Goal: Information Seeking & Learning: Learn about a topic

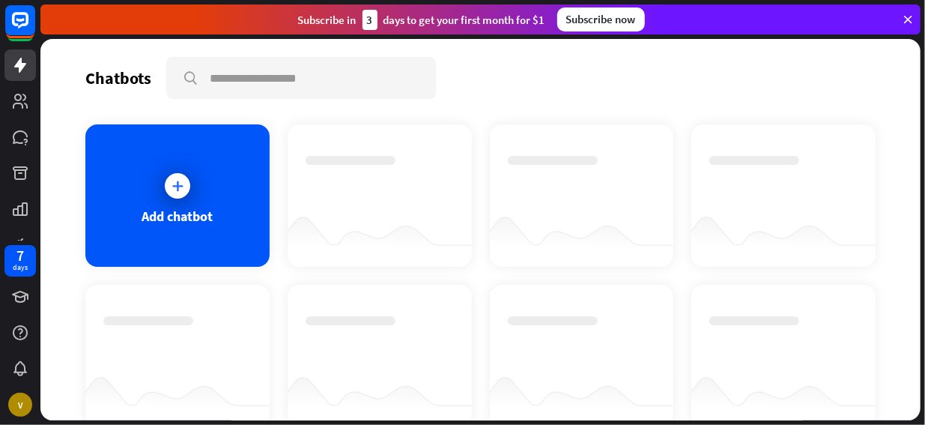
drag, startPoint x: 910, startPoint y: 19, endPoint x: 875, endPoint y: 22, distance: 35.3
click at [910, 19] on icon at bounding box center [907, 19] width 13 height 13
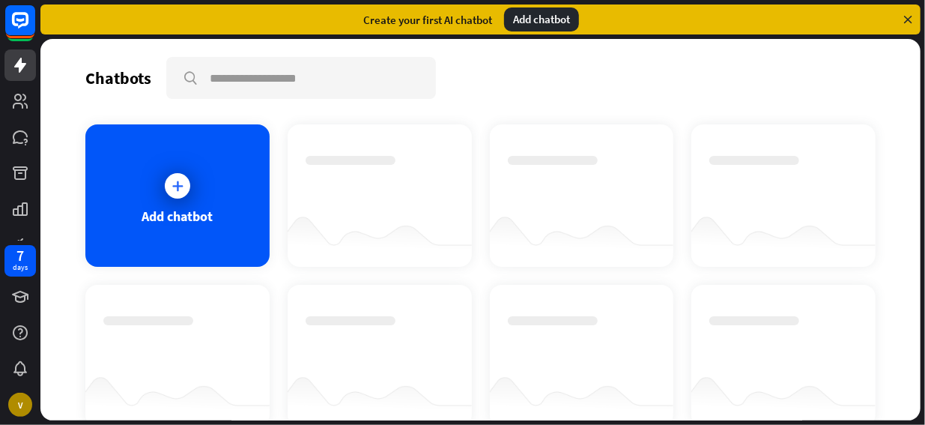
click at [906, 18] on icon at bounding box center [907, 19] width 13 height 13
